Goal: Information Seeking & Learning: Learn about a topic

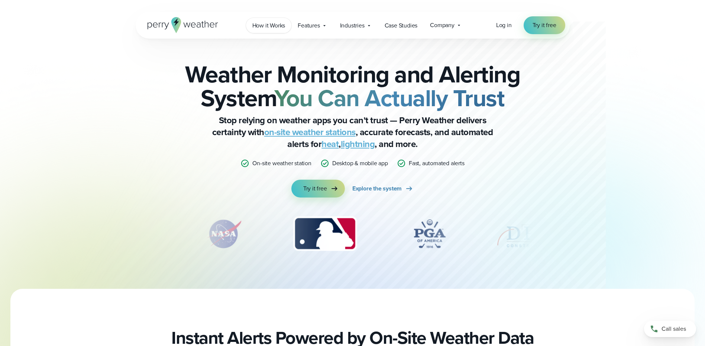
click at [260, 27] on span "How it Works" at bounding box center [268, 25] width 33 height 9
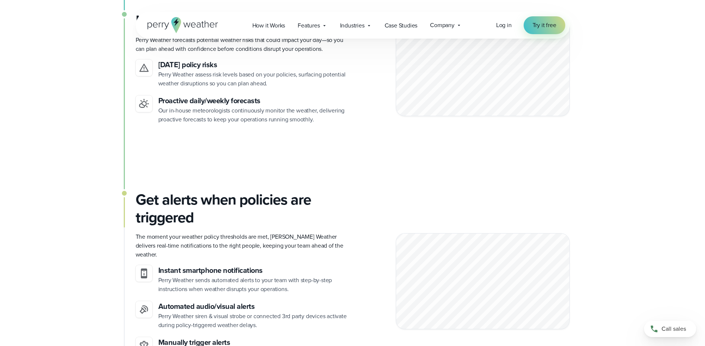
scroll to position [706, 0]
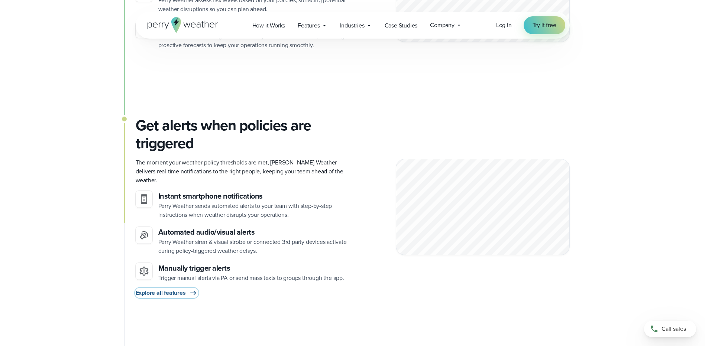
click at [158, 289] on span "Explore all features" at bounding box center [161, 293] width 50 height 9
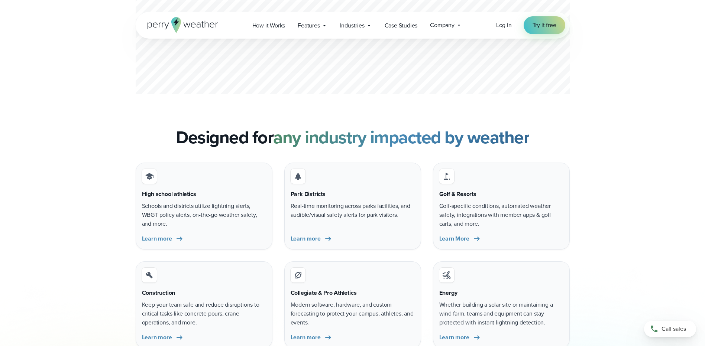
scroll to position [2155, 0]
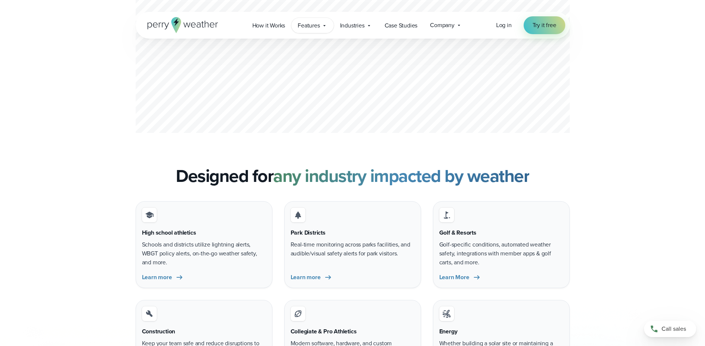
click at [322, 24] on icon at bounding box center [324, 26] width 6 height 6
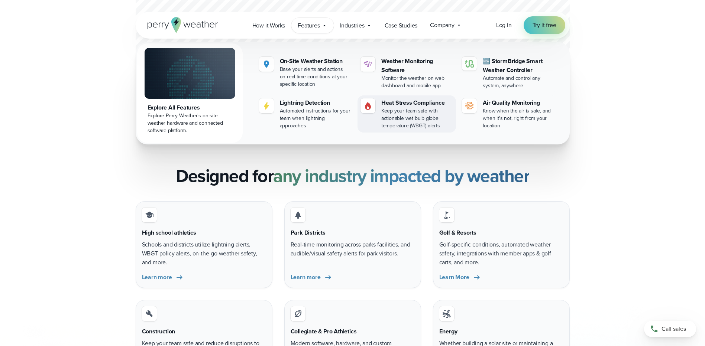
click at [388, 121] on div "Keep your team safe with actionable wet bulb globe temperature (WBGT) alerts" at bounding box center [417, 118] width 72 height 22
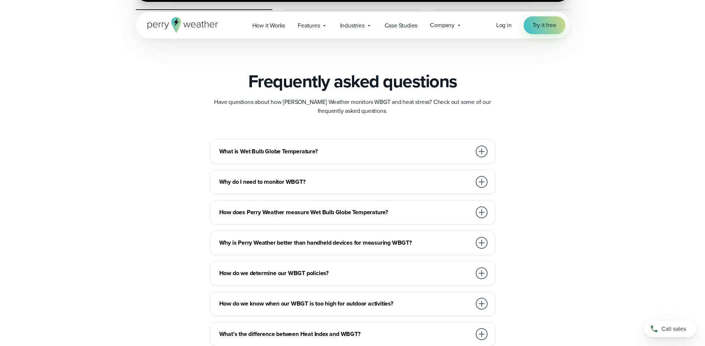
scroll to position [2006, 0]
